Goal: Task Accomplishment & Management: Manage account settings

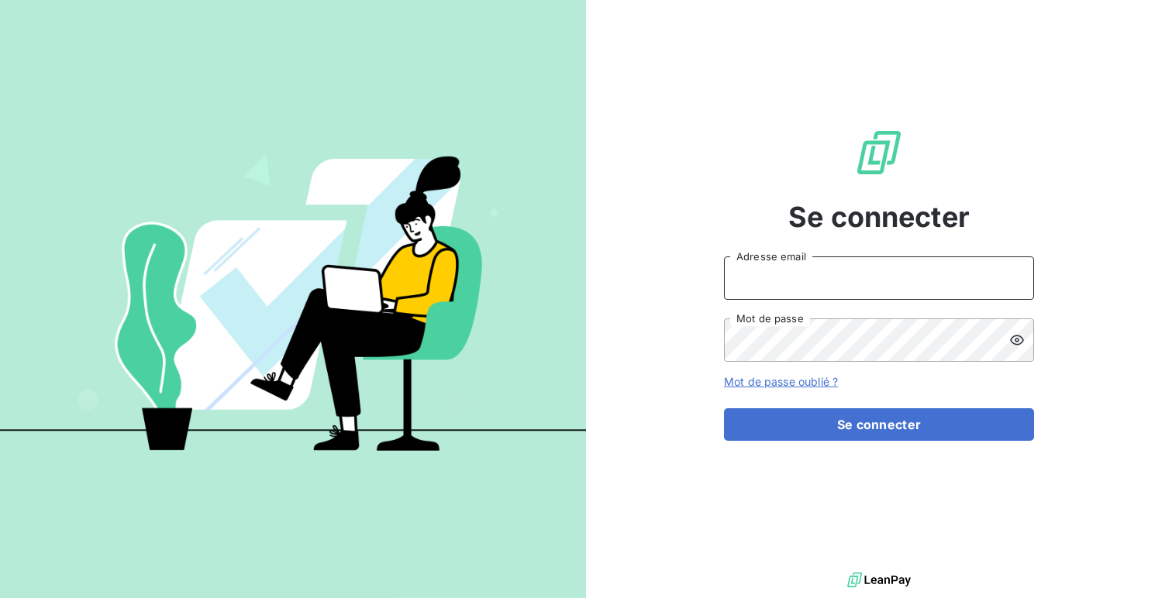
click at [764, 263] on input "Adresse email" at bounding box center [879, 277] width 310 height 43
type input "admin@equilibre"
click at [724, 408] on button "Se connecter" at bounding box center [879, 424] width 310 height 33
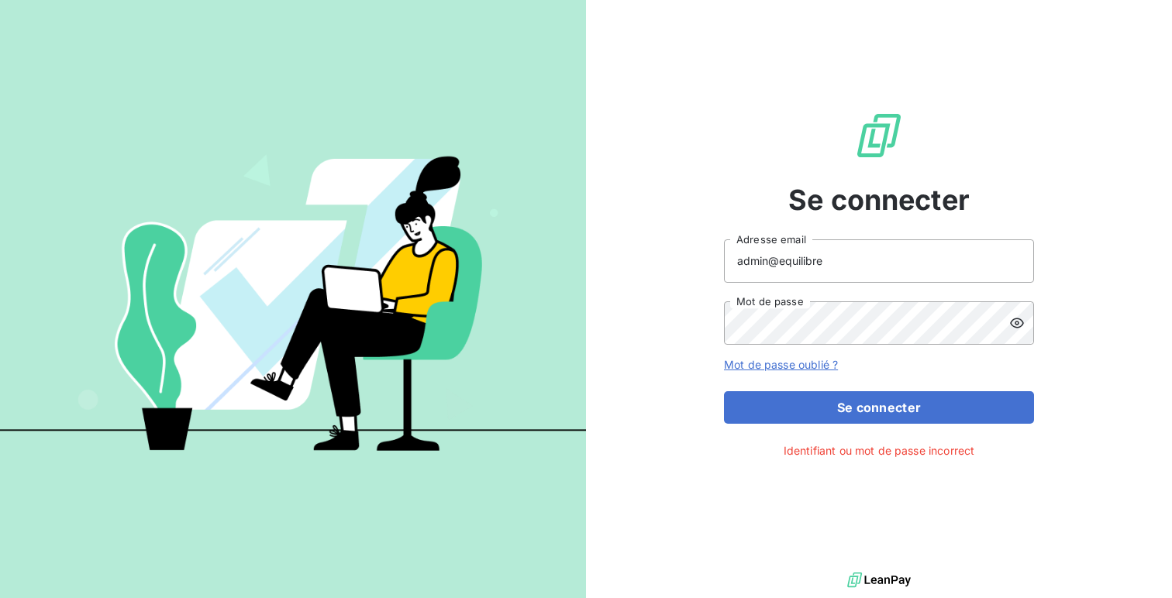
click at [1021, 329] on icon at bounding box center [1016, 322] width 15 height 15
click at [724, 391] on button "Se connecter" at bounding box center [879, 407] width 310 height 33
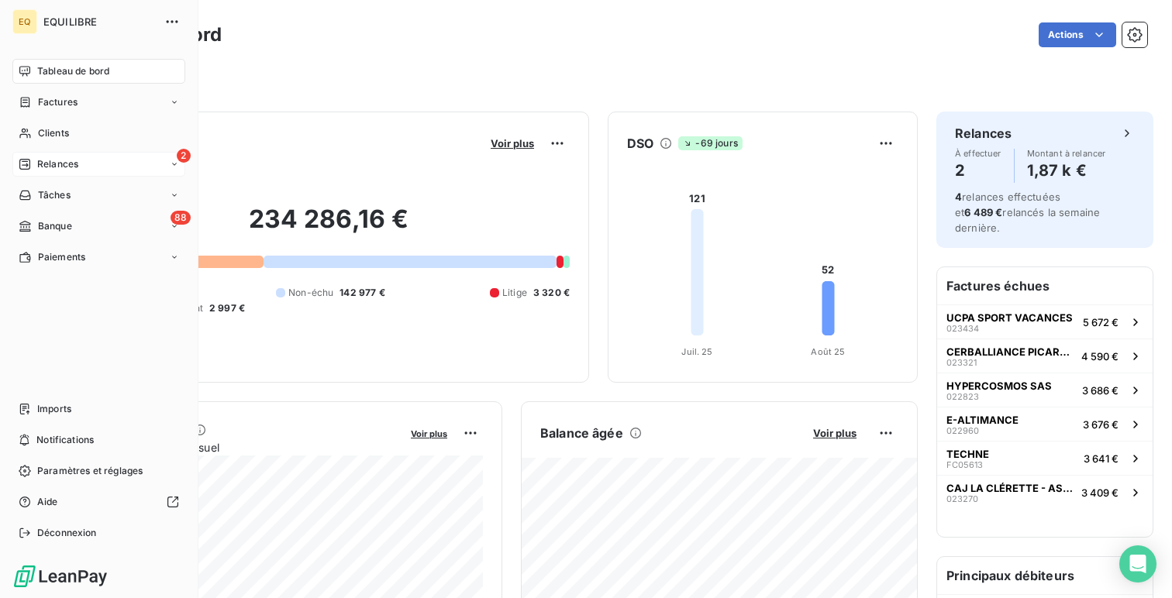
click at [96, 166] on div "2 Relances" at bounding box center [98, 164] width 173 height 25
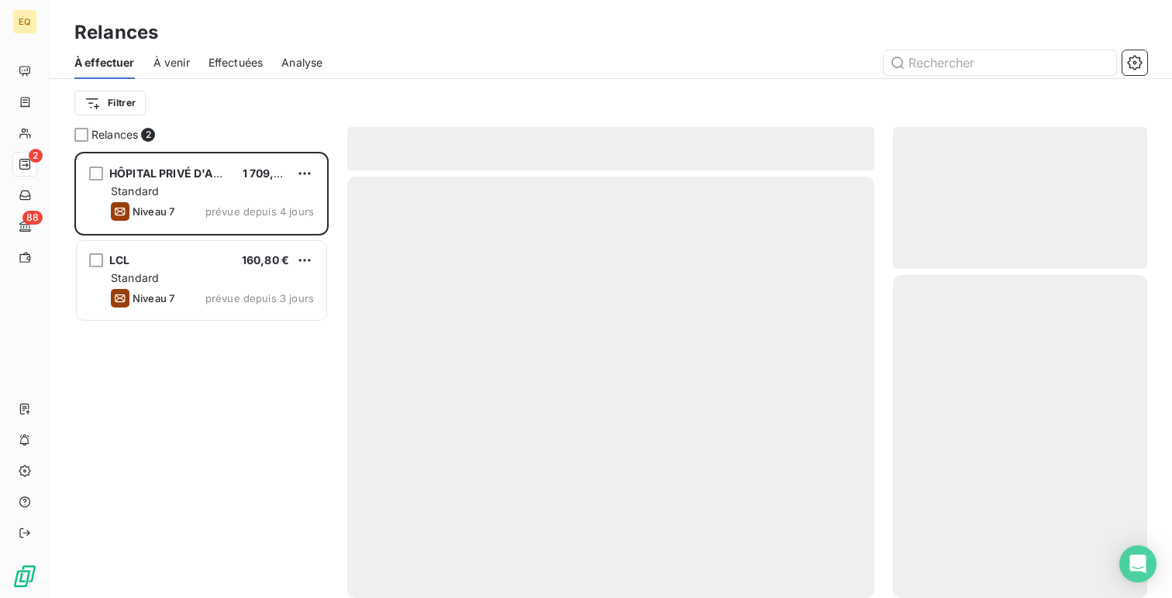
scroll to position [446, 254]
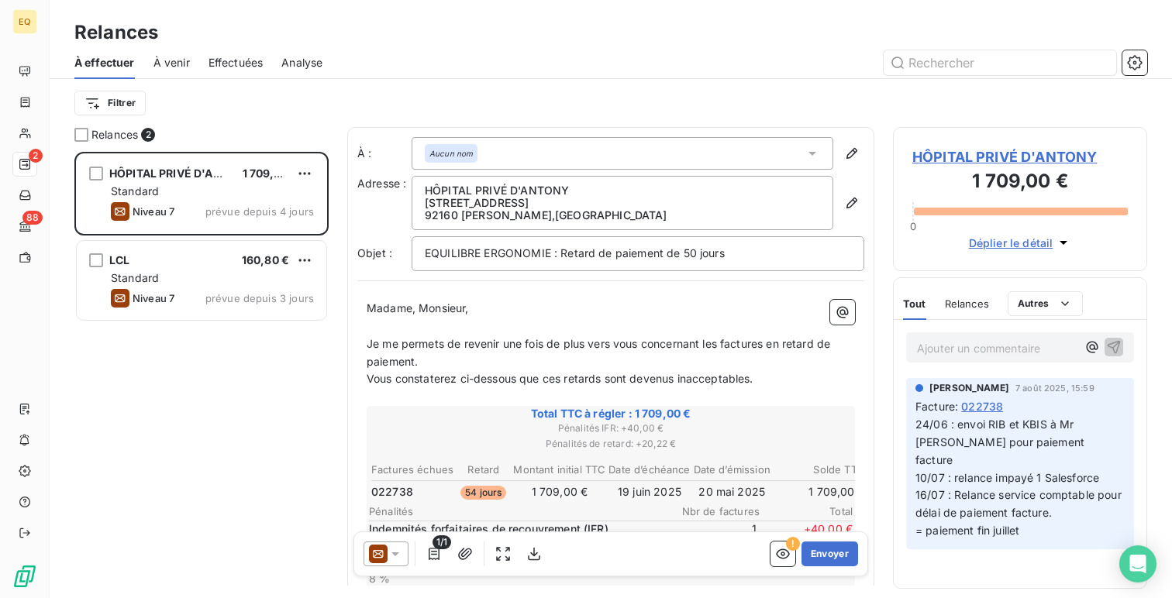
click at [222, 60] on span "Effectuées" at bounding box center [235, 62] width 55 height 15
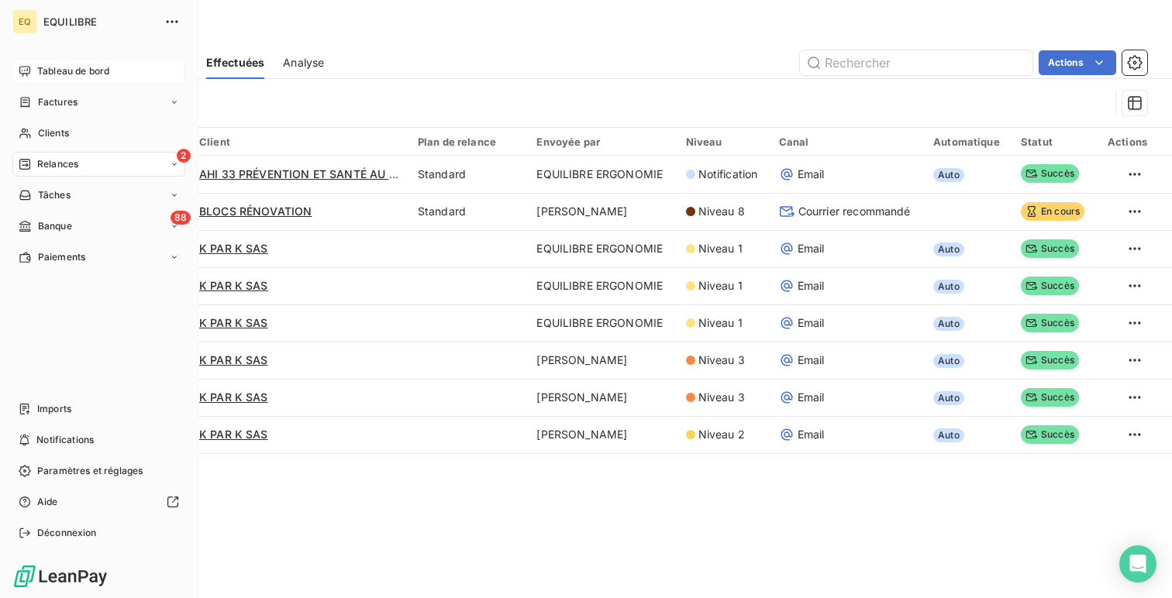
click at [46, 59] on div "Tableau de bord" at bounding box center [98, 71] width 173 height 25
